Goal: Task Accomplishment & Management: Manage account settings

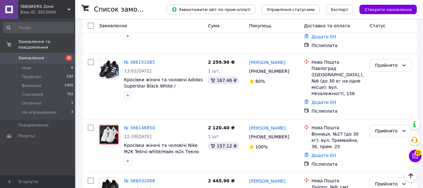
scroll to position [219, 0]
click at [67, 9] on div "Ваш ID: 3923006" at bounding box center [47, 12] width 55 height 6
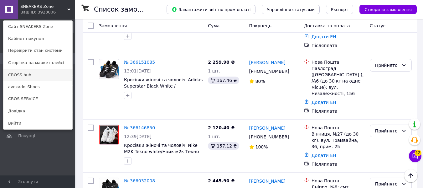
click at [24, 74] on link "CROSS hub" at bounding box center [37, 75] width 69 height 12
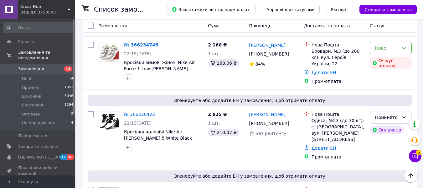
scroll to position [1096, 0]
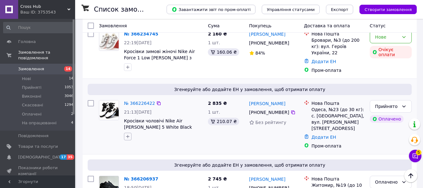
click at [127, 135] on icon "button" at bounding box center [127, 136] width 3 height 3
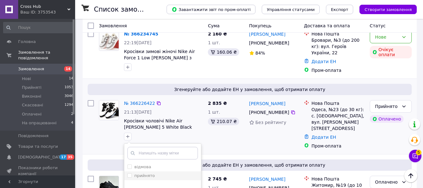
click at [130, 173] on input "прийнято" at bounding box center [129, 175] width 4 height 4
checkbox input "true"
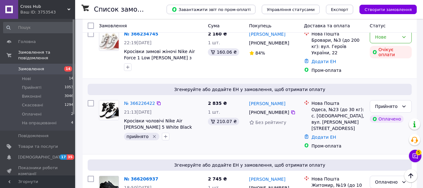
scroll to position [1103, 0]
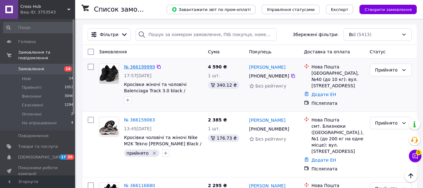
scroll to position [94, 0]
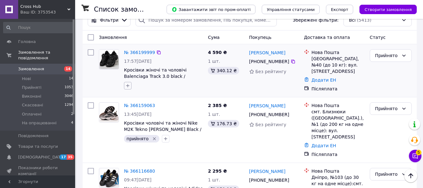
click at [128, 85] on icon "button" at bounding box center [127, 85] width 5 height 5
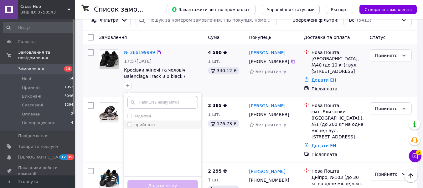
click at [129, 124] on input "прийнято" at bounding box center [129, 124] width 4 height 4
checkbox input "true"
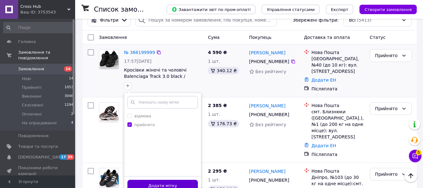
click at [187, 183] on button "Додати мітку" at bounding box center [162, 185] width 70 height 12
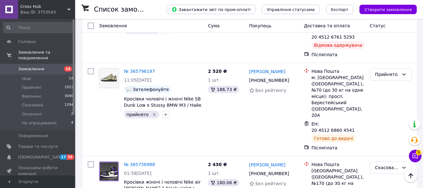
scroll to position [1219, 0]
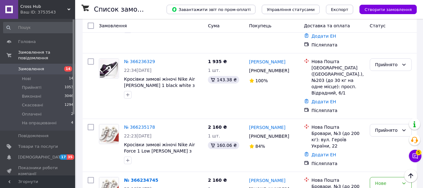
scroll to position [971, 0]
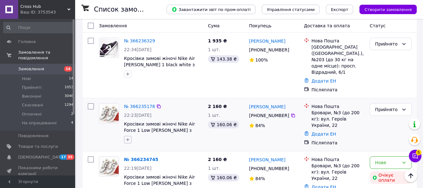
click at [129, 137] on icon "button" at bounding box center [127, 139] width 5 height 5
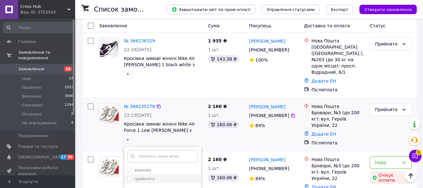
click at [129, 176] on input "прийнято" at bounding box center [129, 178] width 4 height 4
checkbox input "true"
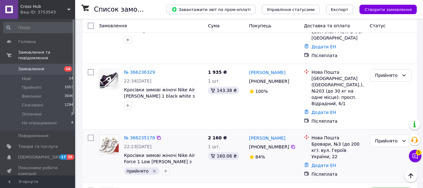
scroll to position [908, 0]
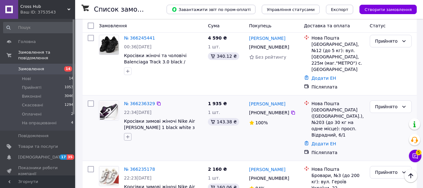
click at [129, 134] on icon "button" at bounding box center [127, 136] width 5 height 5
click at [130, 173] on input "прийнято" at bounding box center [129, 175] width 4 height 4
checkbox input "true"
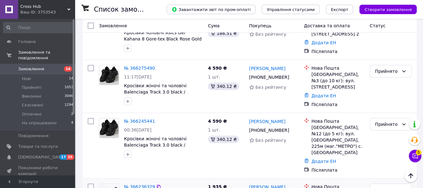
scroll to position [814, 0]
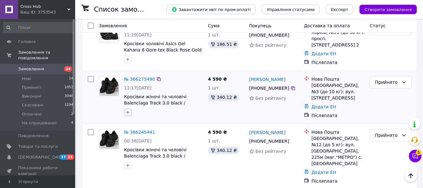
click at [128, 111] on icon "button" at bounding box center [127, 112] width 3 height 3
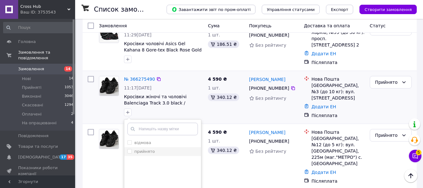
click at [129, 149] on input "прийнято" at bounding box center [129, 151] width 4 height 4
checkbox input "true"
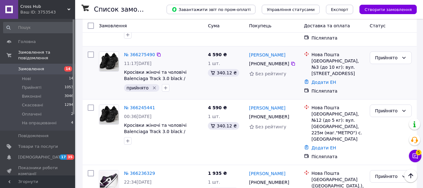
scroll to position [846, 0]
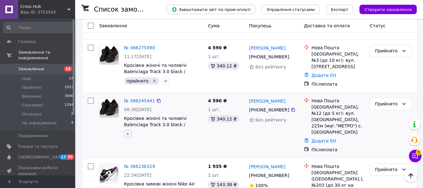
click at [129, 131] on icon "button" at bounding box center [127, 133] width 5 height 5
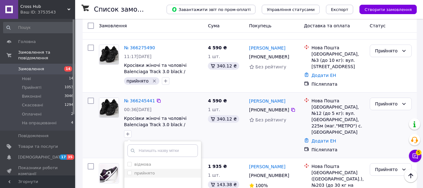
click at [130, 170] on input "прийнято" at bounding box center [129, 172] width 4 height 4
checkbox input "true"
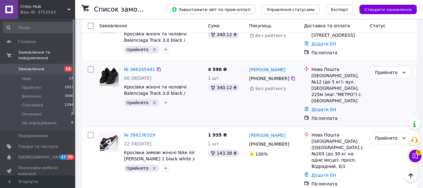
click at [66, 9] on span "Cross Hub" at bounding box center [43, 7] width 47 height 6
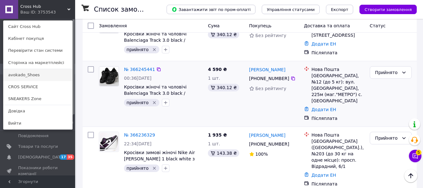
click at [33, 74] on link "avokado_Shoes" at bounding box center [37, 75] width 69 height 12
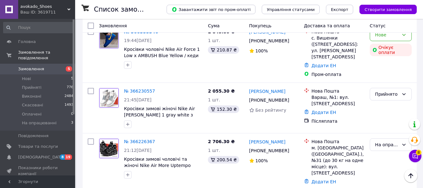
scroll to position [125, 0]
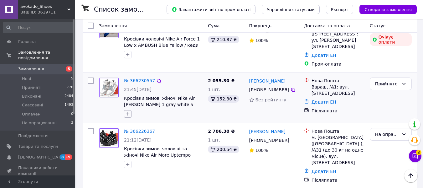
click at [127, 111] on icon "button" at bounding box center [127, 113] width 5 height 5
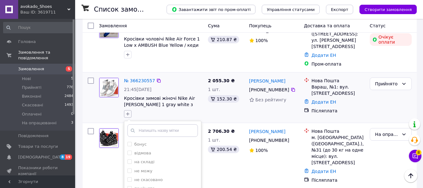
scroll to position [157, 0]
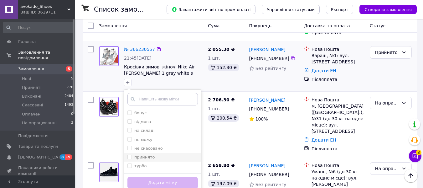
click at [129, 154] on input "прийнято" at bounding box center [129, 156] width 4 height 4
checkbox input "true"
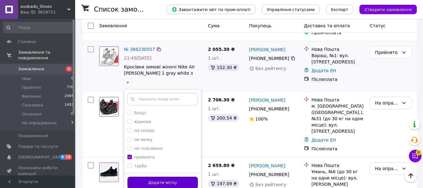
click at [166, 176] on button "Додати мітку" at bounding box center [162, 182] width 70 height 12
